Goal: Transaction & Acquisition: Register for event/course

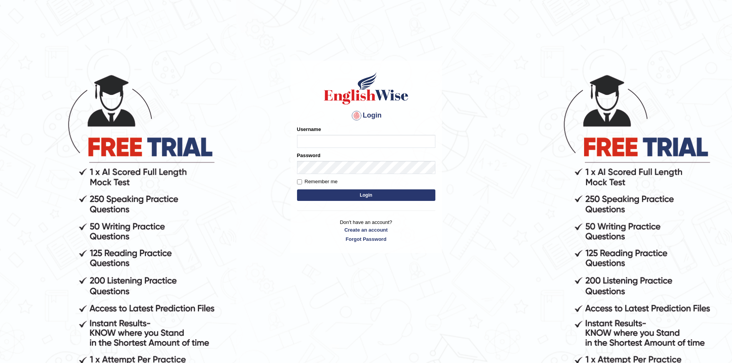
drag, startPoint x: 0, startPoint y: 0, endPoint x: 336, endPoint y: 142, distance: 364.8
click at [336, 142] on input "Username" at bounding box center [366, 141] width 138 height 13
type input "nipenyogesh"
click at [297, 189] on button "Login" at bounding box center [366, 195] width 138 height 12
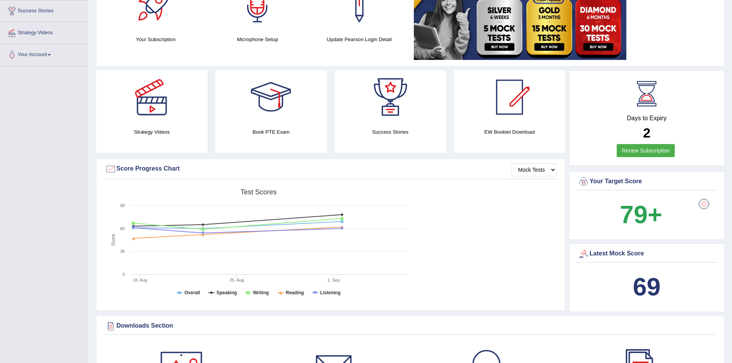
scroll to position [108, 0]
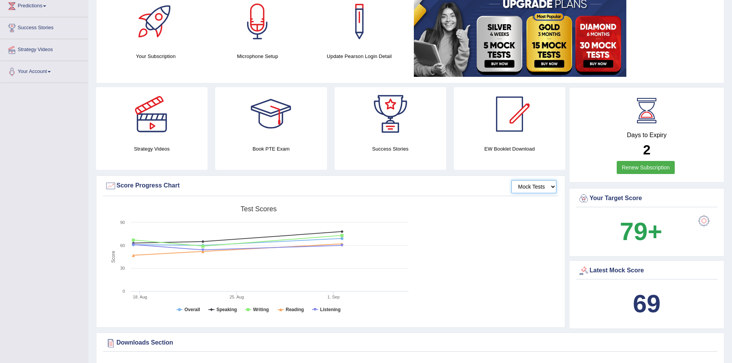
click at [535, 184] on select "Mock Tests" at bounding box center [534, 186] width 45 height 13
click at [488, 188] on div "Score Progress Chart" at bounding box center [331, 186] width 452 height 12
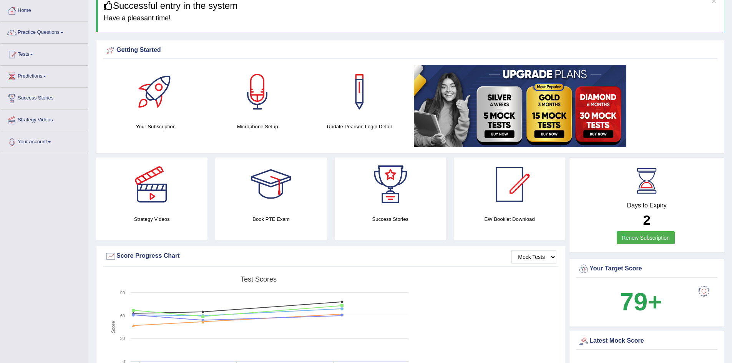
scroll to position [0, 0]
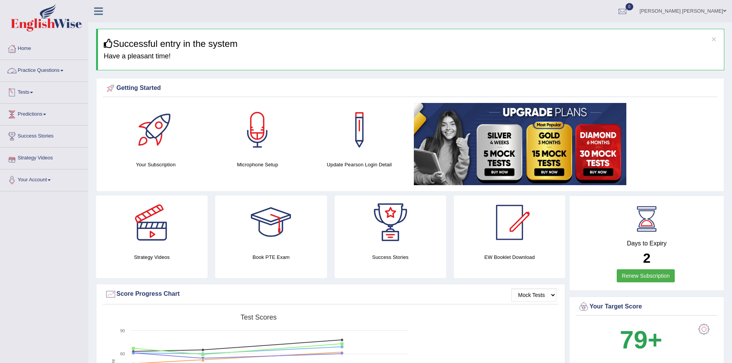
click at [28, 93] on link "Tests" at bounding box center [44, 91] width 88 height 19
click at [38, 70] on link "Practice Questions" at bounding box center [44, 69] width 88 height 19
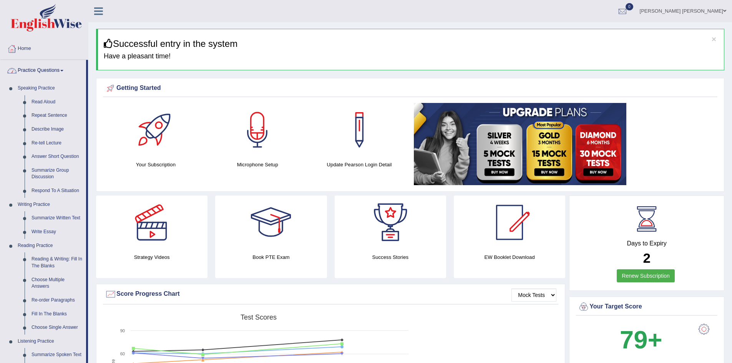
click at [54, 69] on link "Practice Questions" at bounding box center [43, 69] width 86 height 19
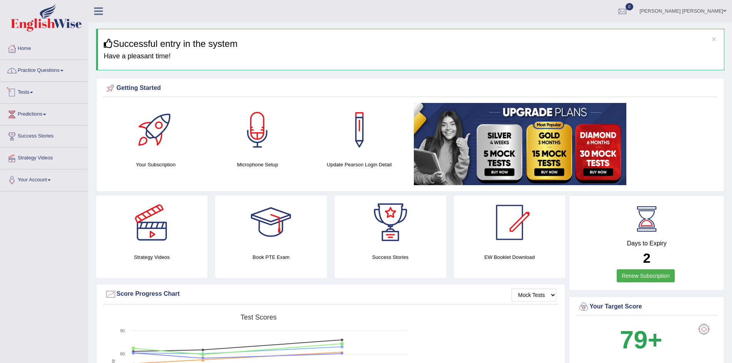
click at [30, 93] on link "Tests" at bounding box center [44, 91] width 88 height 19
click at [35, 123] on link "Take Mock Test" at bounding box center [50, 124] width 72 height 14
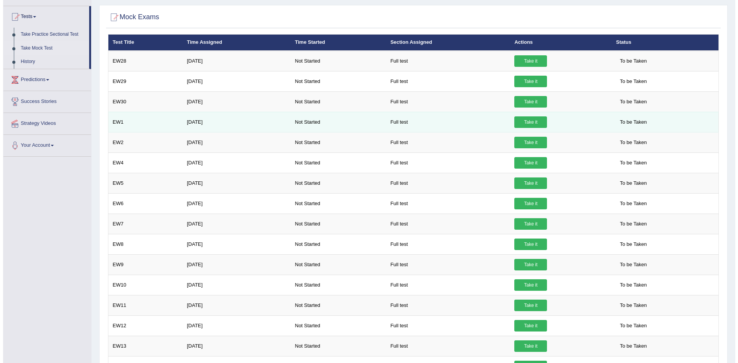
scroll to position [38, 0]
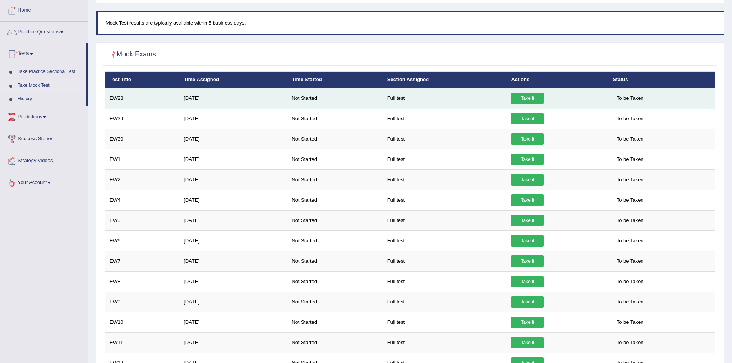
click at [522, 98] on link "Take it" at bounding box center [527, 99] width 33 height 12
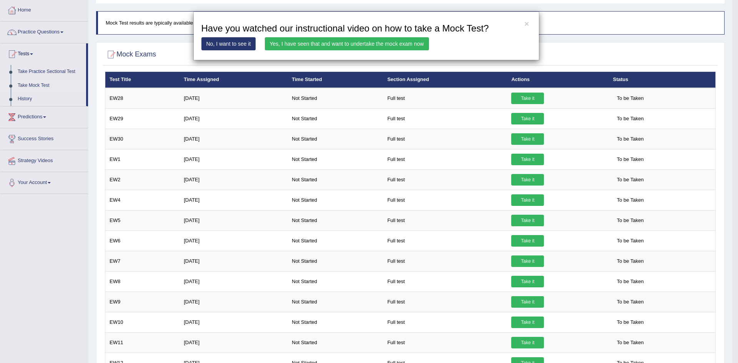
click at [331, 42] on link "Yes, I have seen that and want to undertake the mock exam now" at bounding box center [347, 43] width 164 height 13
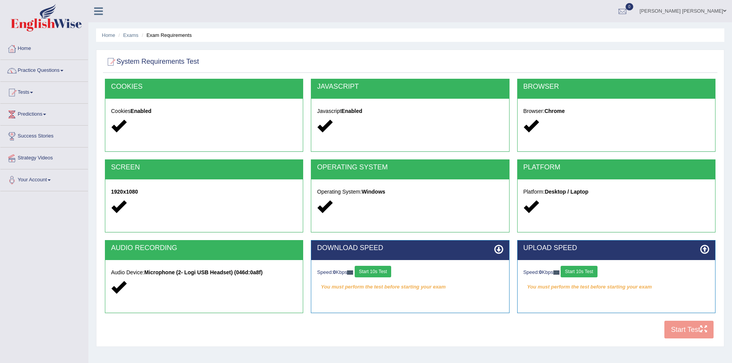
click at [374, 269] on button "Start 10s Test" at bounding box center [373, 272] width 37 height 12
click at [586, 272] on button "Start 10s Test" at bounding box center [579, 272] width 37 height 12
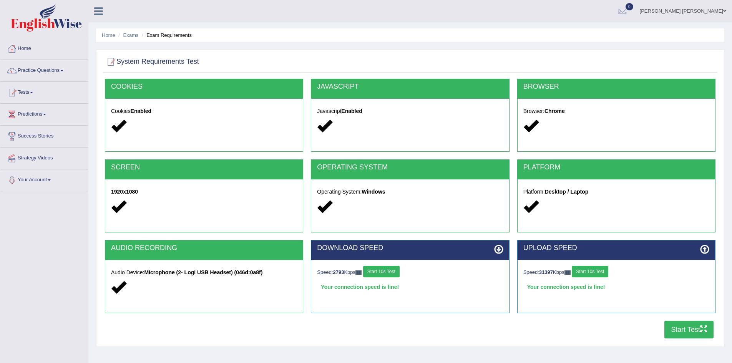
click at [512, 235] on div "OPERATING SYSTEM Operating System: Windows" at bounding box center [410, 200] width 206 height 81
click at [686, 326] on button "Start Test" at bounding box center [689, 330] width 49 height 18
click at [665, 321] on button "Start Test" at bounding box center [689, 330] width 49 height 18
